Goal: Use online tool/utility: Utilize a website feature to perform a specific function

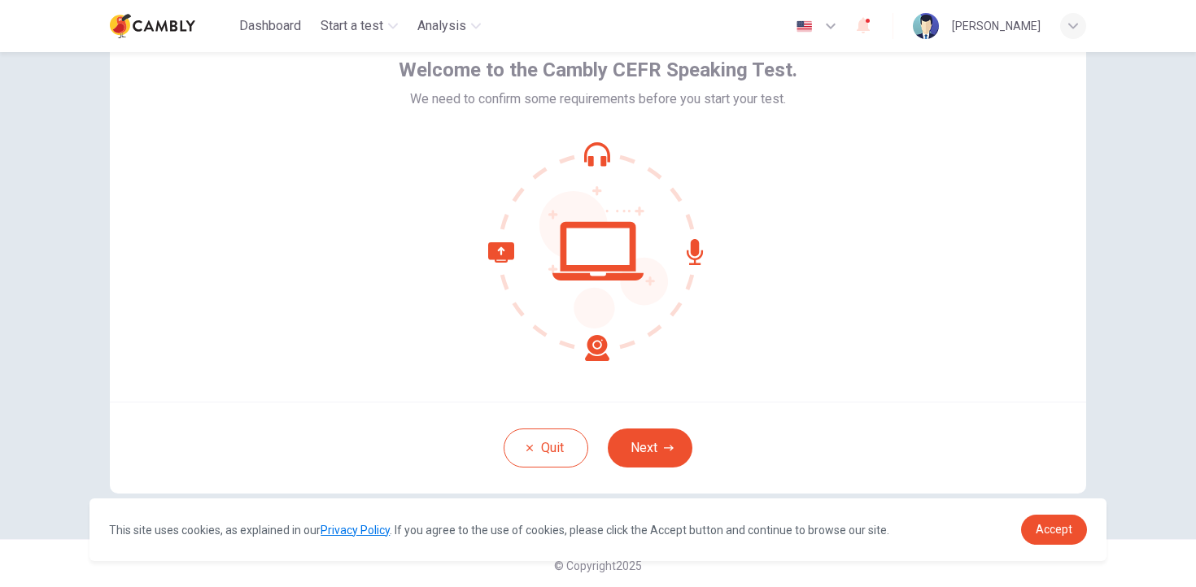
scroll to position [90, 0]
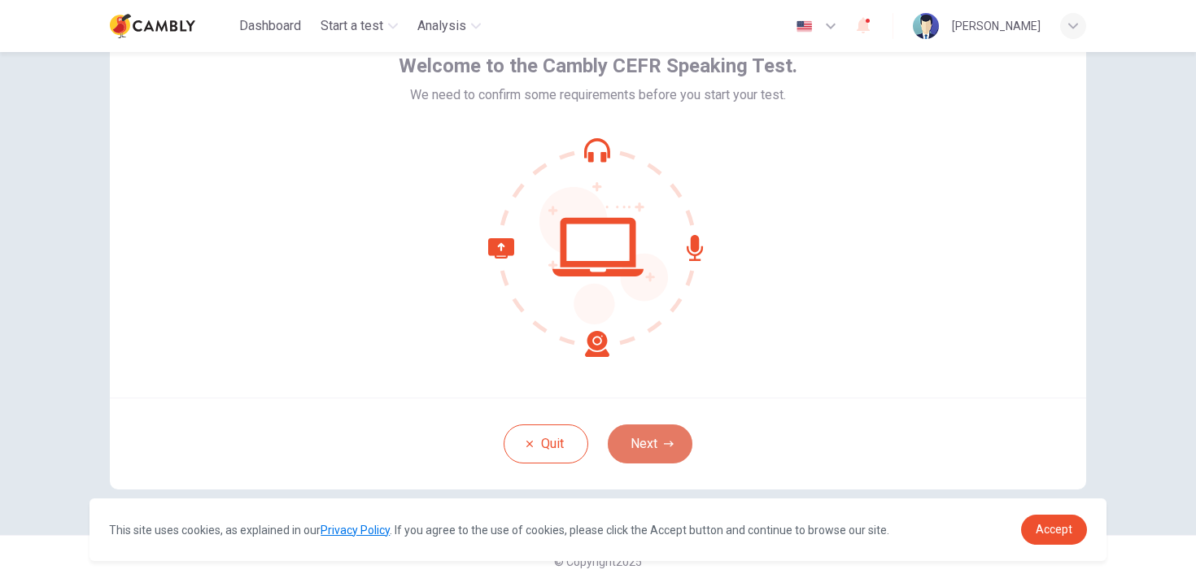
click at [652, 449] on button "Next" at bounding box center [650, 444] width 85 height 39
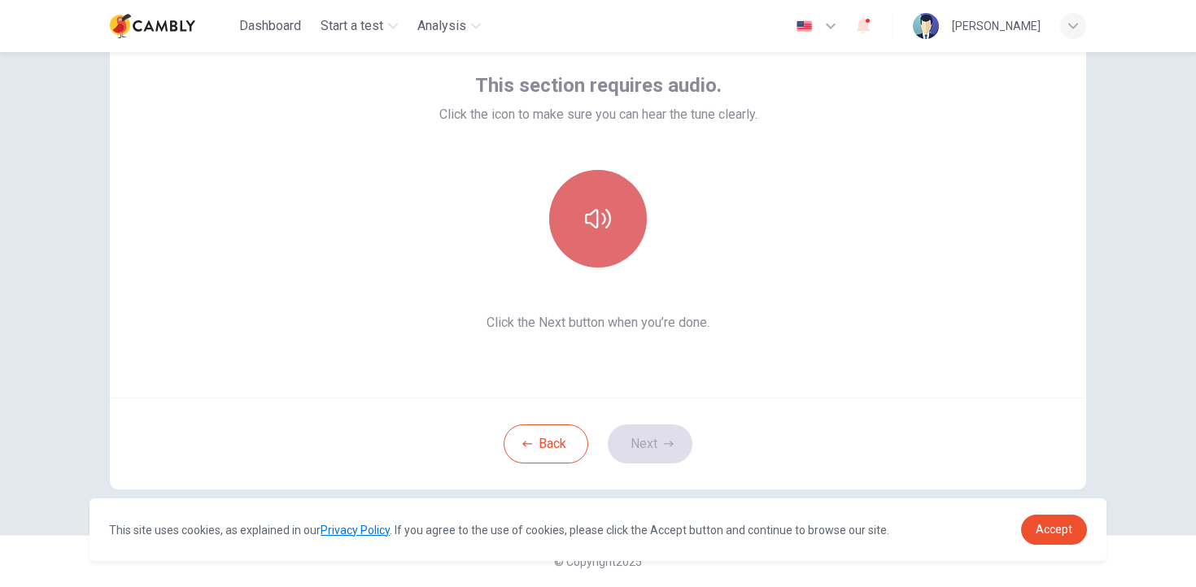
click at [604, 221] on icon "button" at bounding box center [598, 219] width 26 height 20
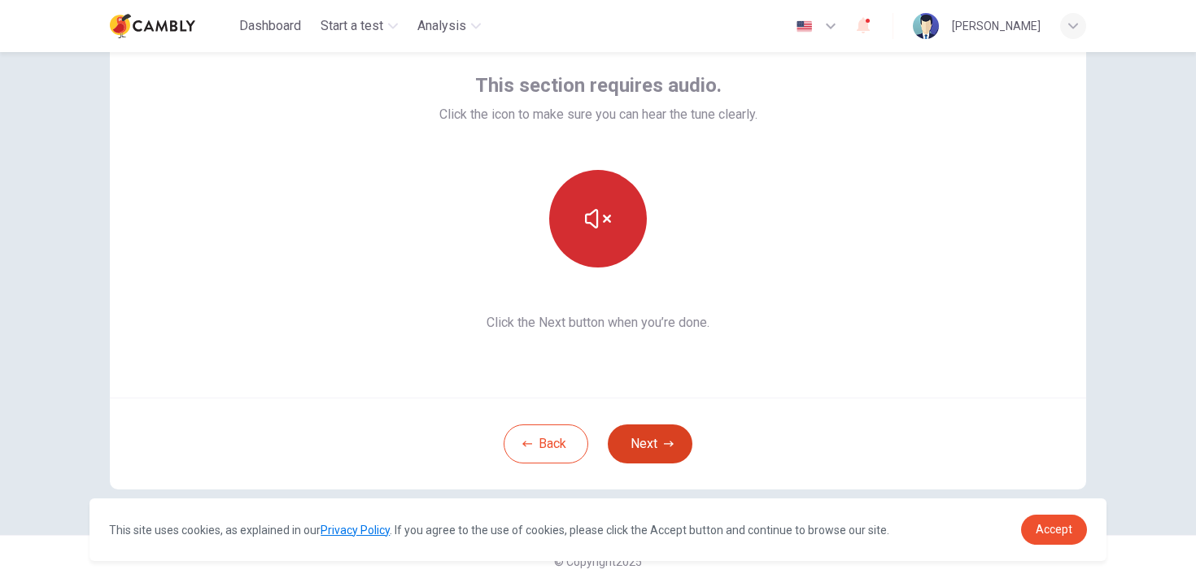
click at [669, 443] on icon "button" at bounding box center [669, 444] width 10 height 10
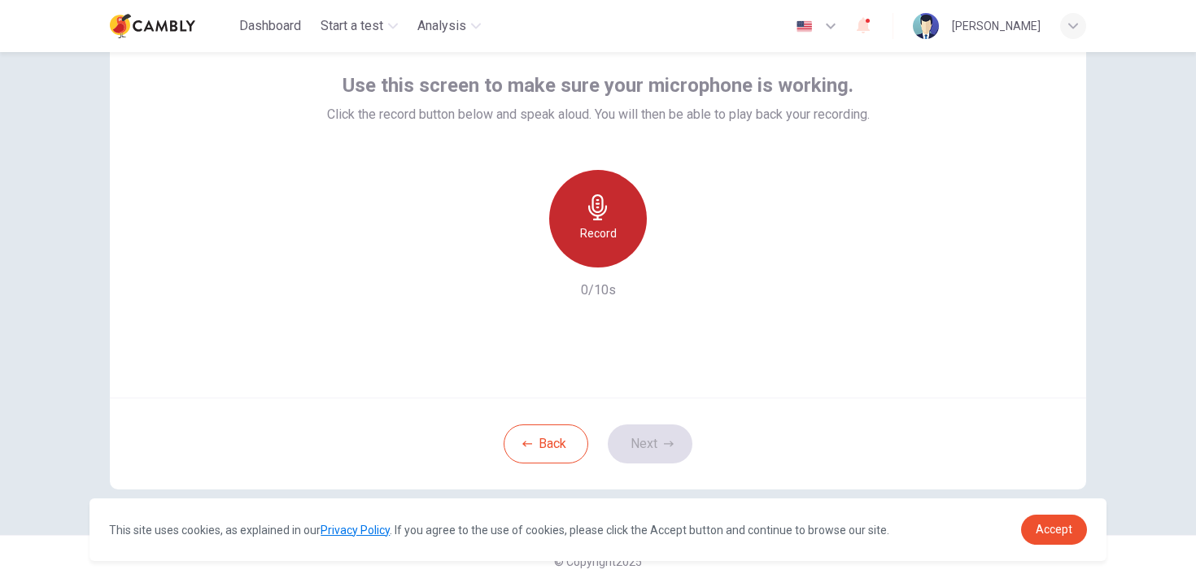
click at [601, 219] on icon "button" at bounding box center [597, 207] width 19 height 26
click at [600, 210] on icon "button" at bounding box center [597, 207] width 19 height 26
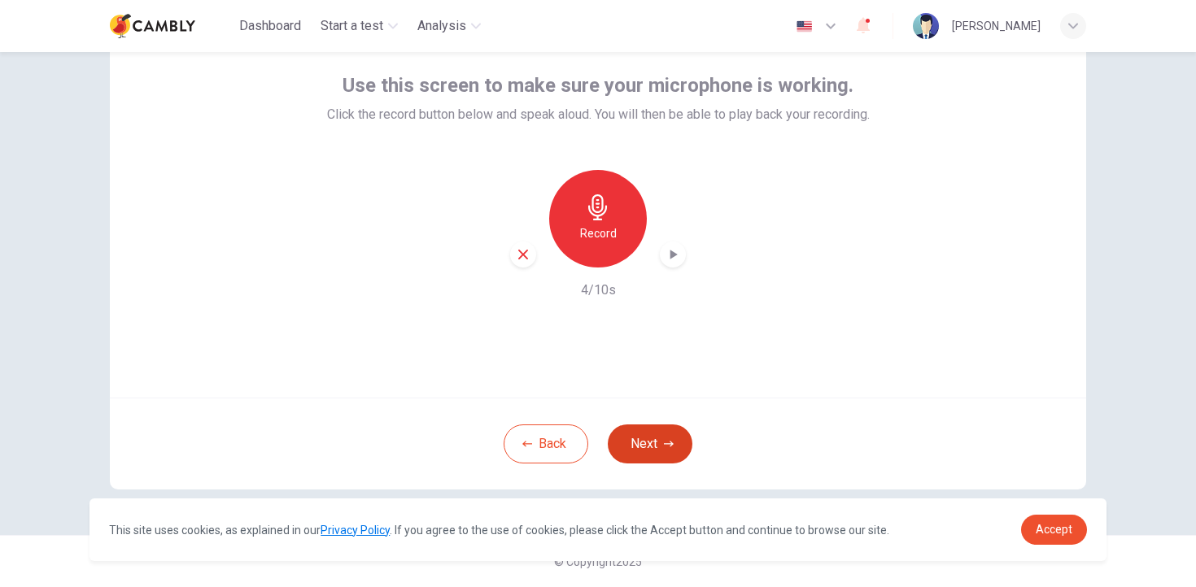
click at [670, 443] on icon "button" at bounding box center [669, 444] width 10 height 6
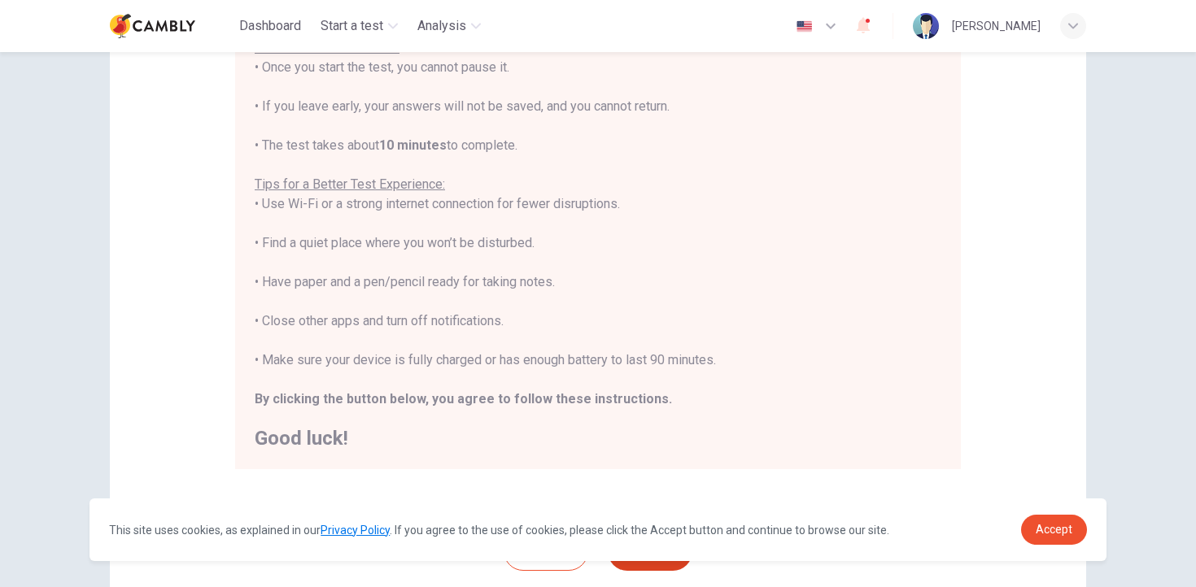
scroll to position [317, 0]
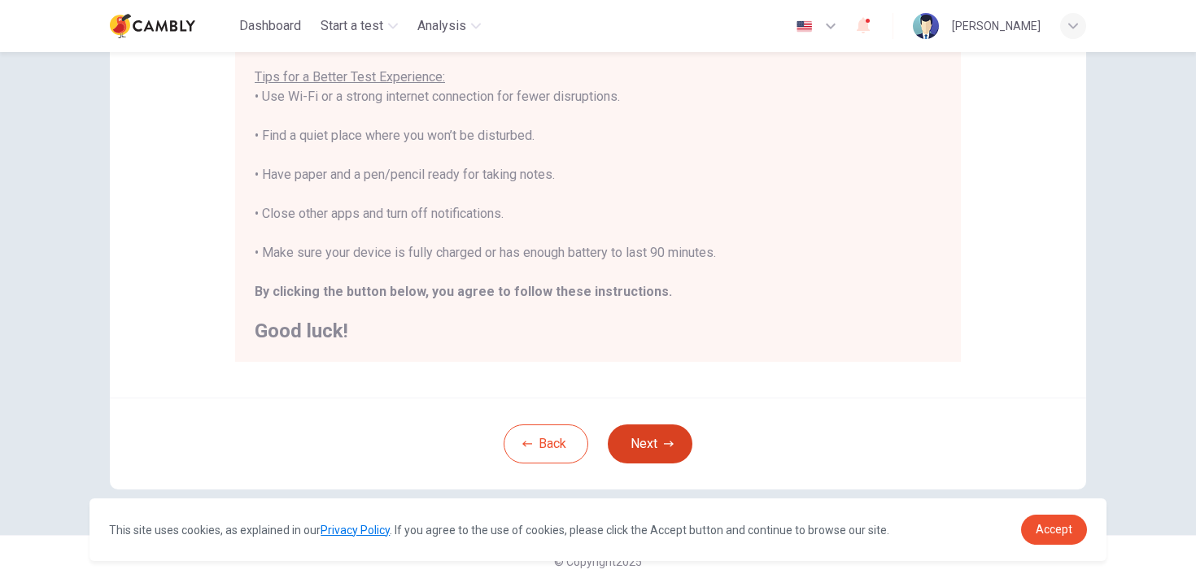
click at [670, 448] on icon "button" at bounding box center [669, 444] width 10 height 10
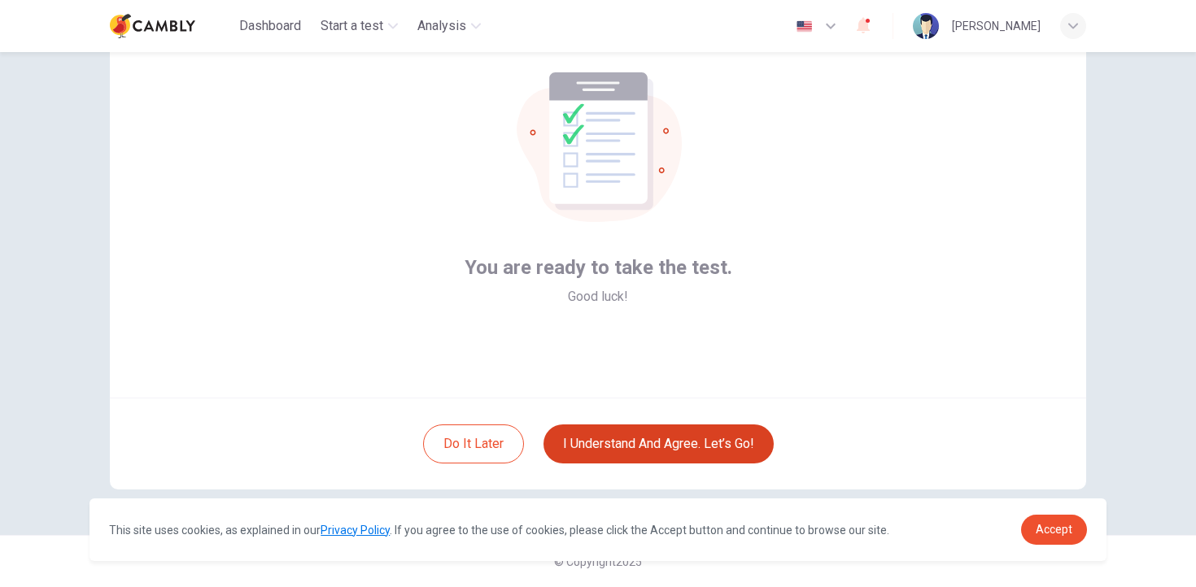
scroll to position [90, 0]
click at [674, 449] on button "I understand and agree. Let’s go!" at bounding box center [658, 444] width 230 height 39
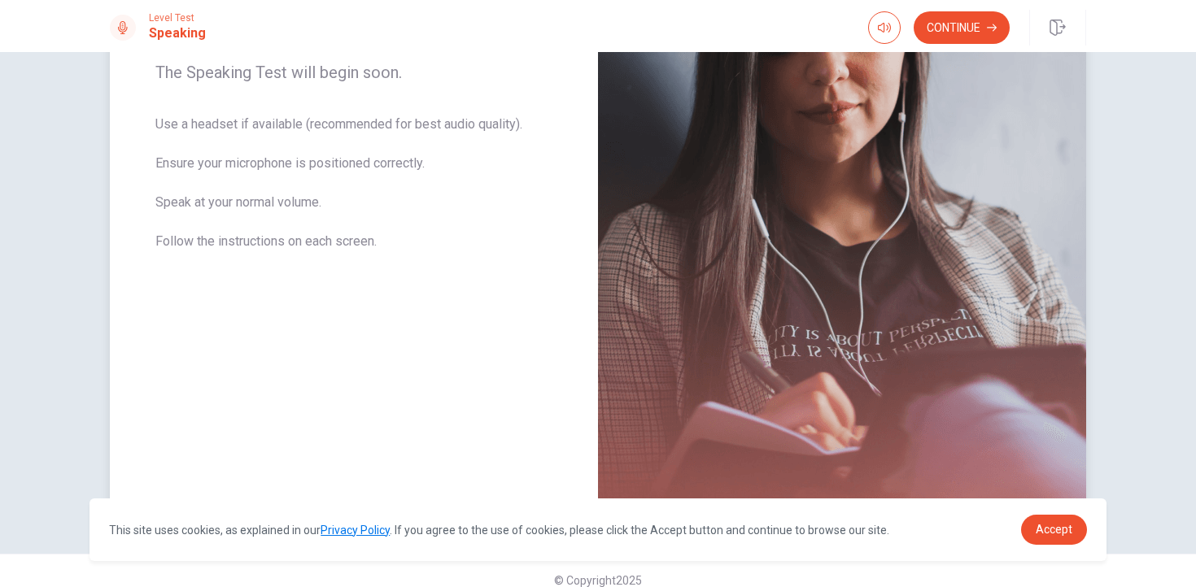
scroll to position [291, 0]
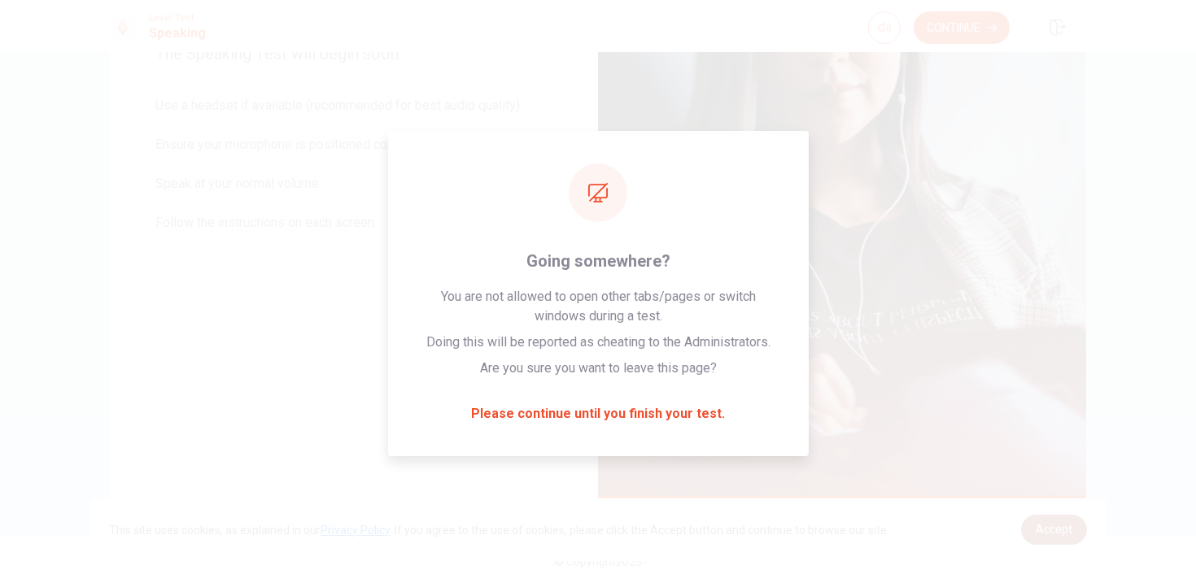
click at [1049, 537] on link "Accept" at bounding box center [1054, 530] width 66 height 30
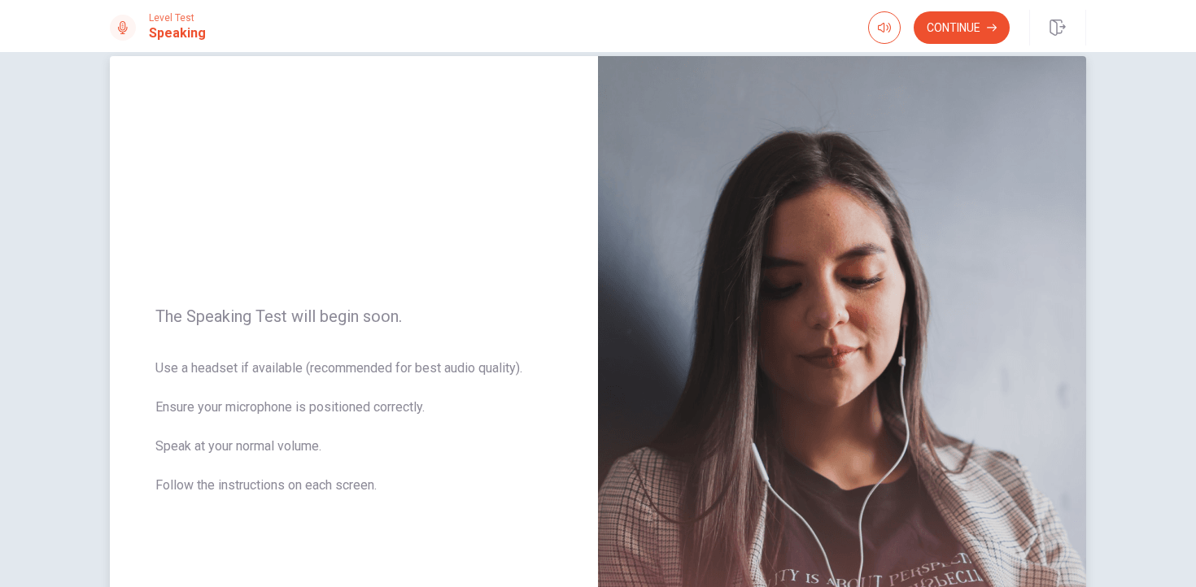
scroll to position [0, 0]
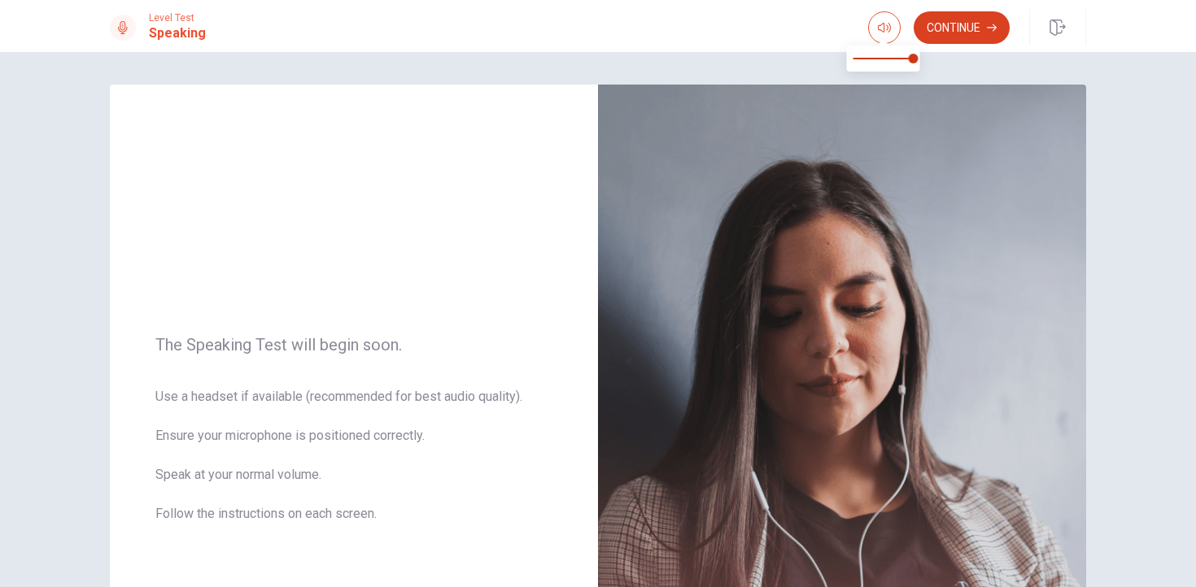
click at [963, 27] on button "Continue" at bounding box center [962, 27] width 96 height 33
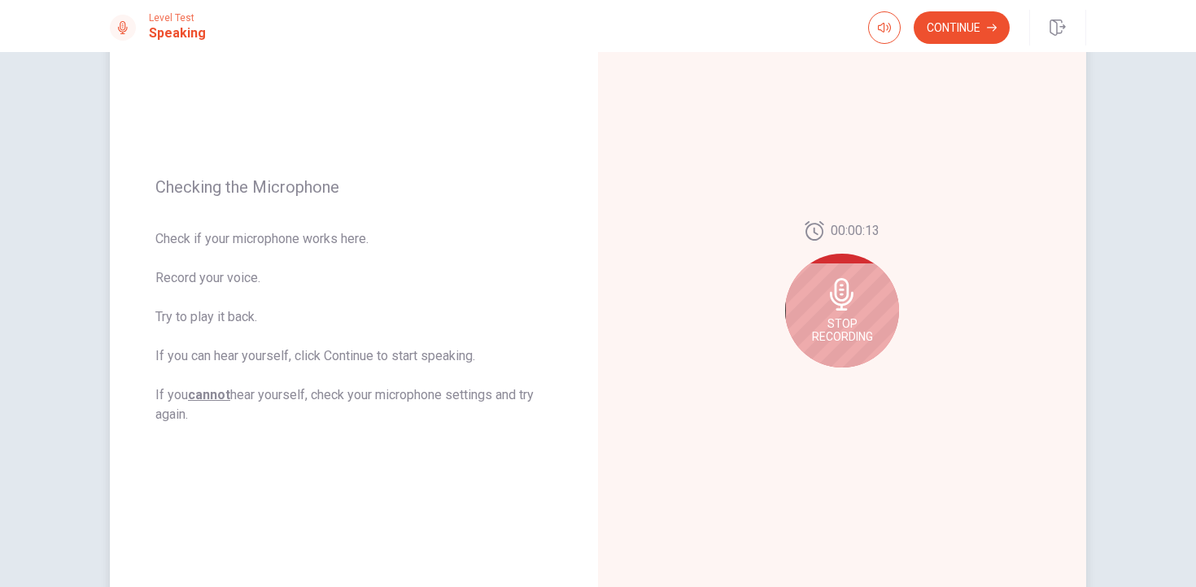
scroll to position [142, 0]
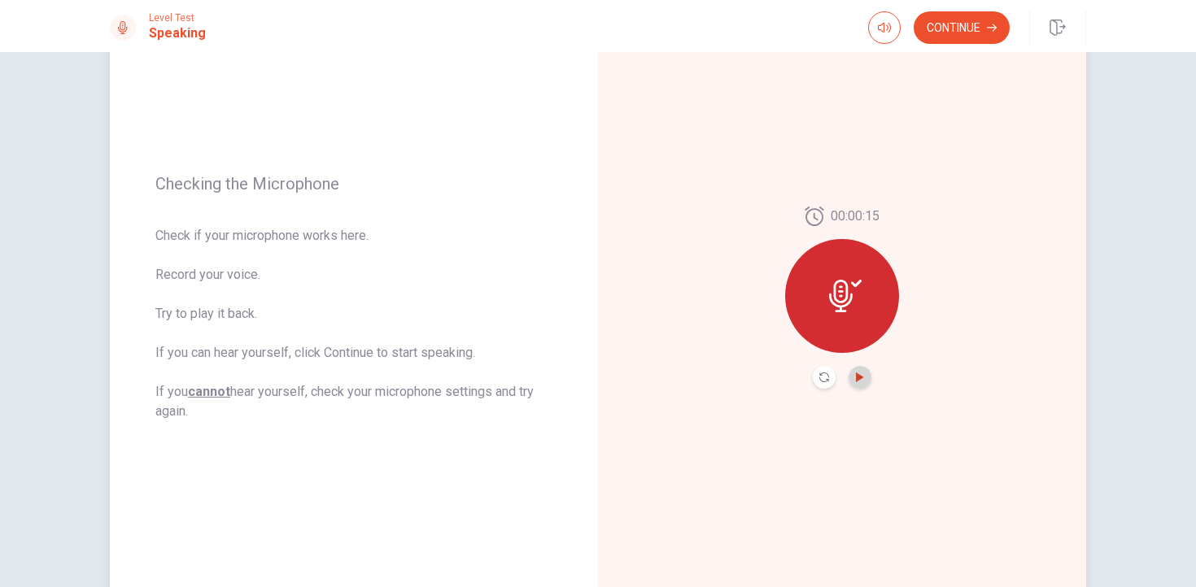
click at [861, 378] on icon "Play Audio" at bounding box center [859, 378] width 7 height 10
click at [822, 378] on icon "Record Again" at bounding box center [824, 378] width 10 height 10
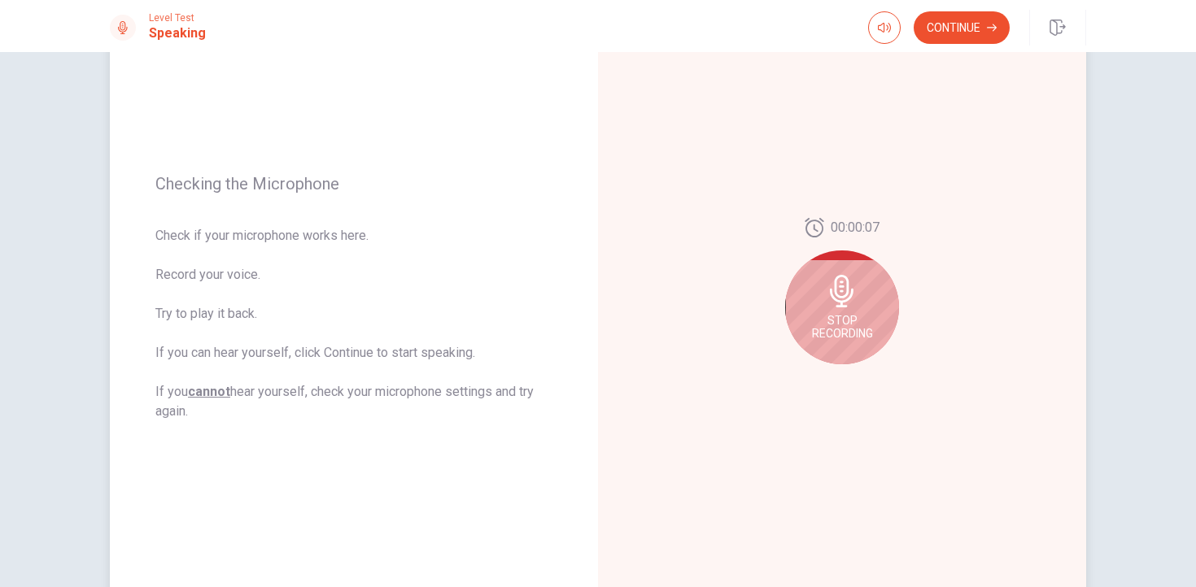
click at [822, 303] on div "Stop Recording" at bounding box center [842, 308] width 114 height 114
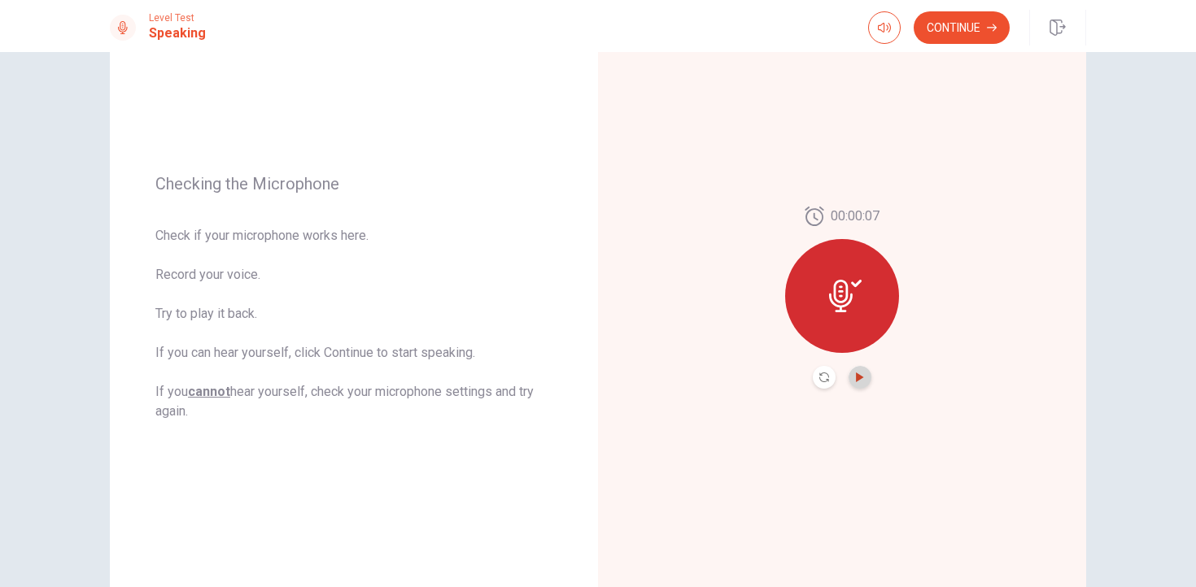
click at [862, 376] on icon "Play Audio" at bounding box center [860, 378] width 10 height 10
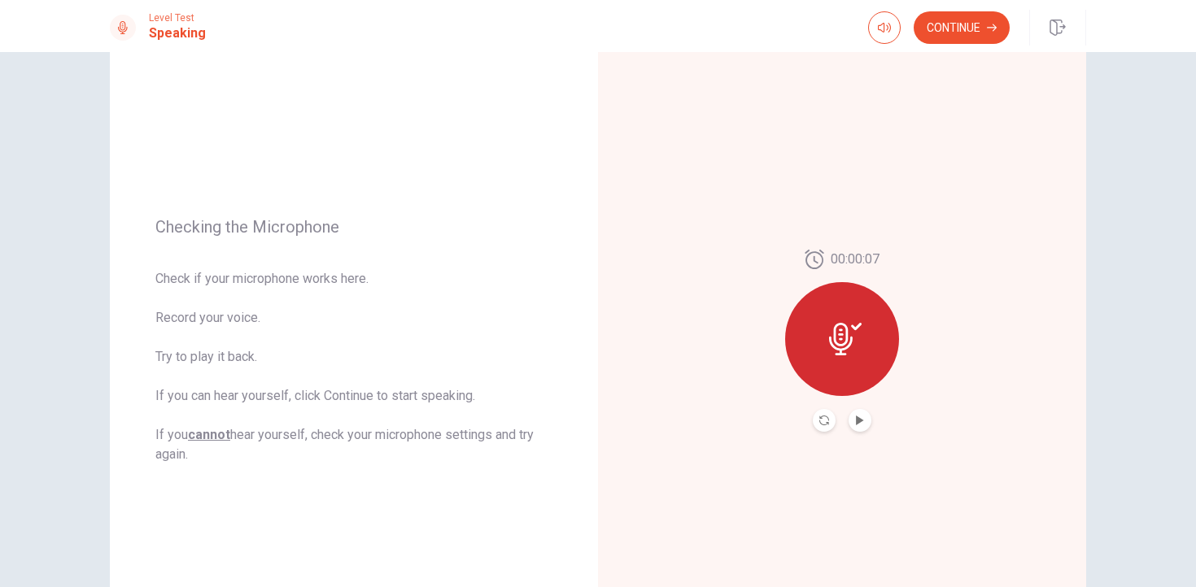
scroll to position [0, 0]
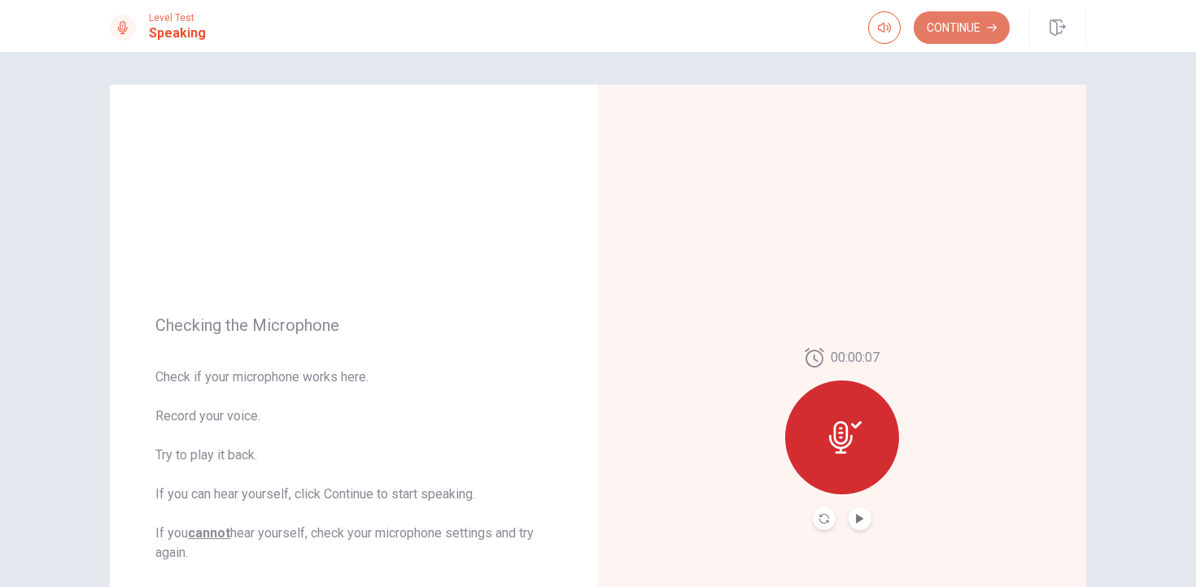
click at [965, 28] on button "Continue" at bounding box center [962, 27] width 96 height 33
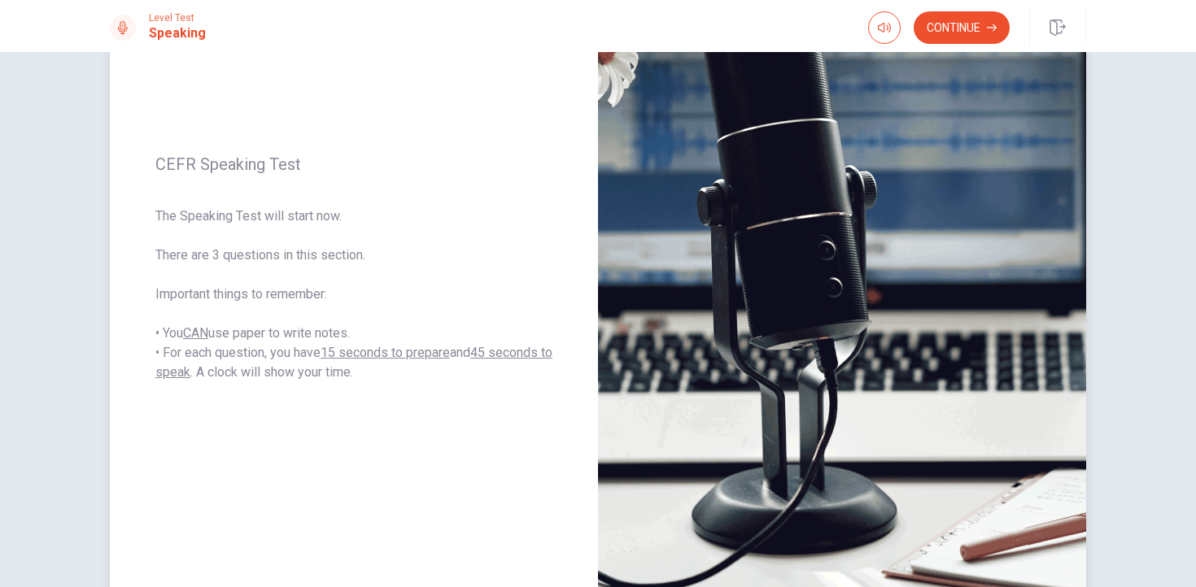
scroll to position [174, 0]
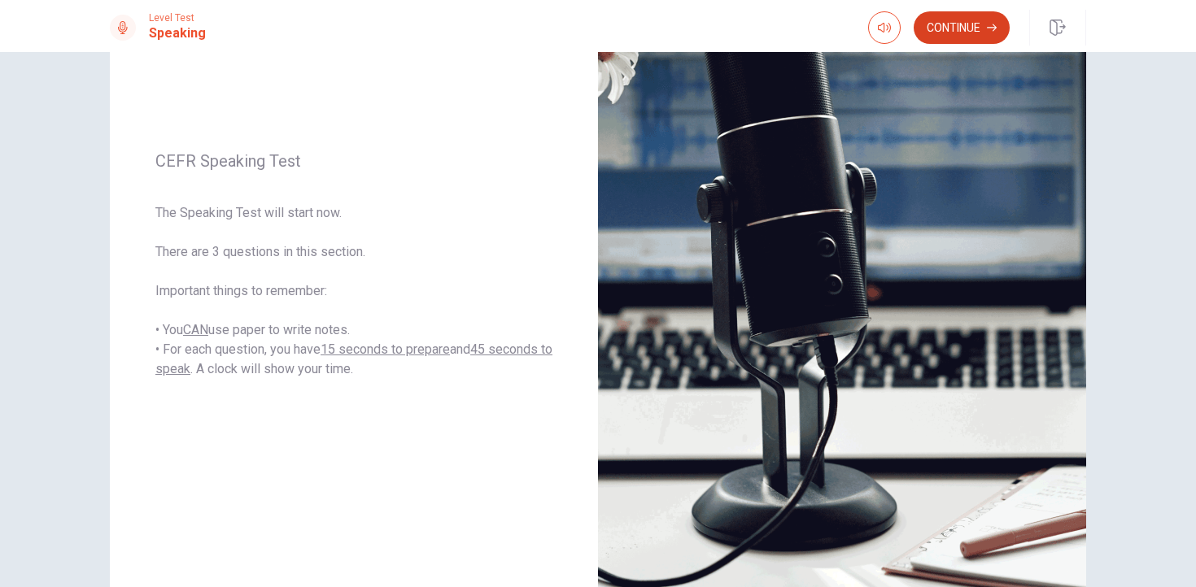
click at [957, 24] on button "Continue" at bounding box center [962, 27] width 96 height 33
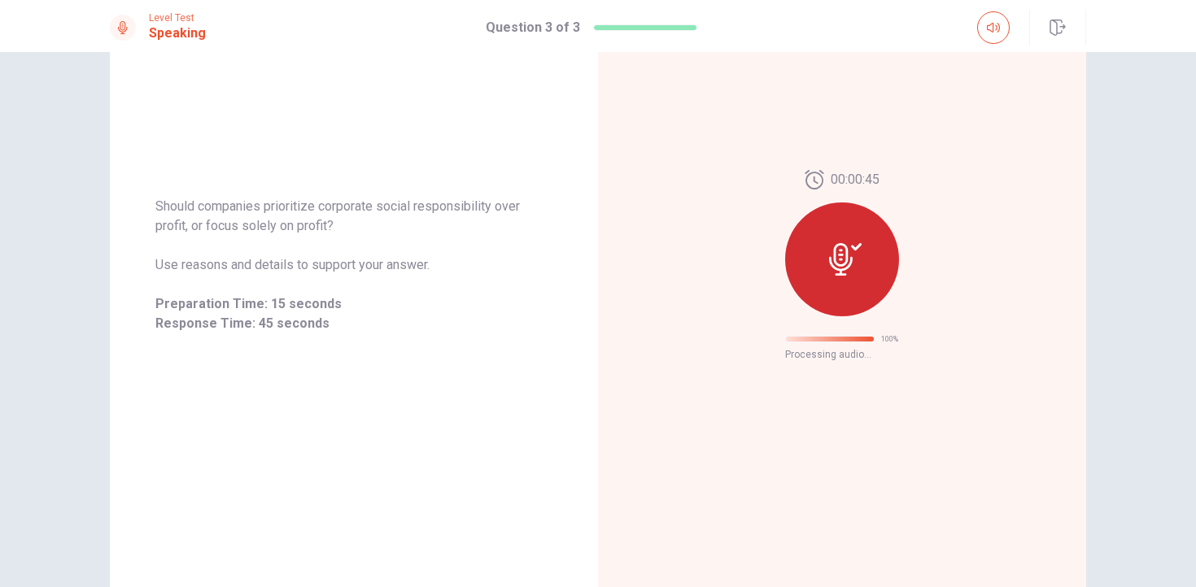
scroll to position [5, 0]
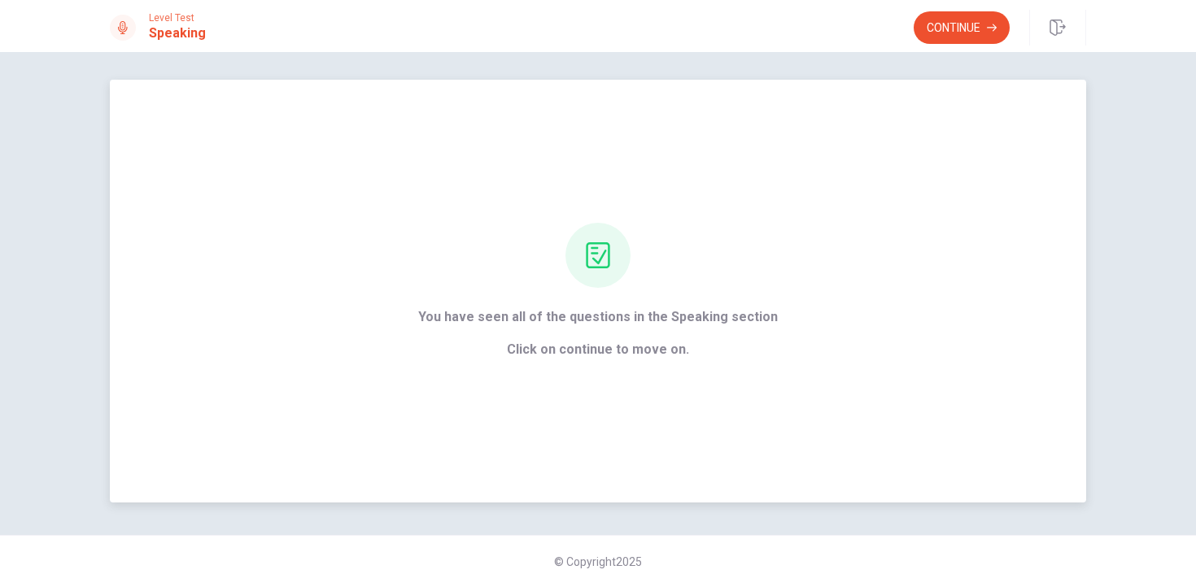
click at [691, 341] on span "Click on continue to move on." at bounding box center [598, 350] width 360 height 20
click at [970, 31] on button "Continue" at bounding box center [962, 27] width 96 height 33
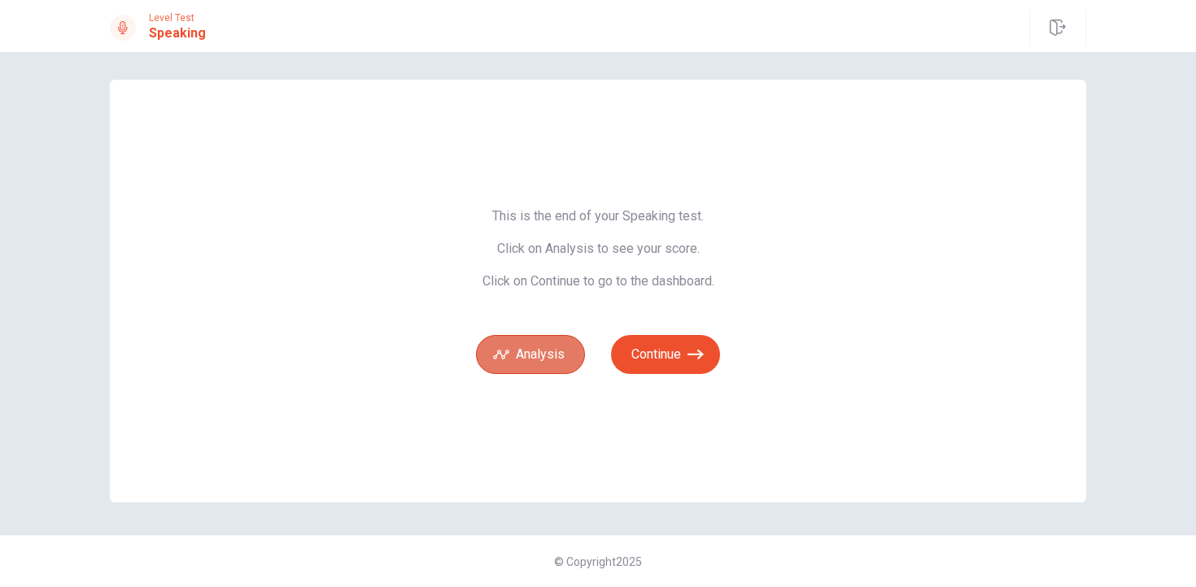
click at [534, 349] on button "Analysis" at bounding box center [530, 354] width 109 height 39
